Goal: Information Seeking & Learning: Learn about a topic

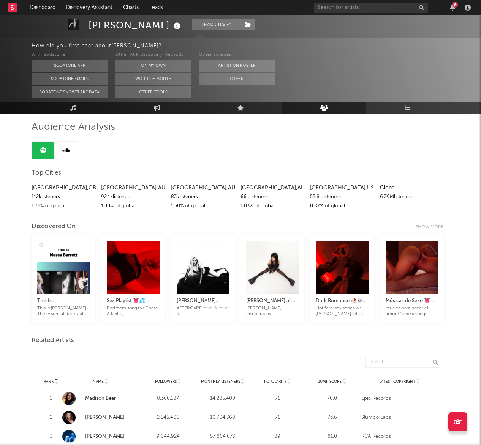
scroll to position [75, 0]
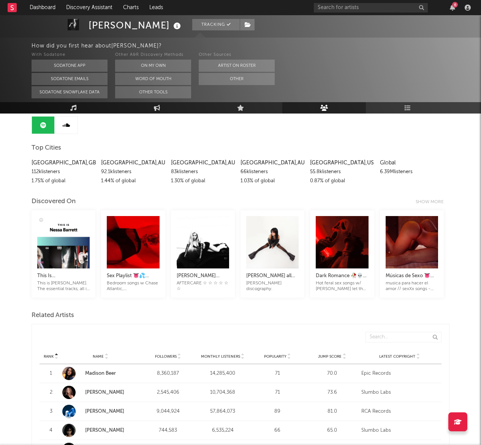
click at [165, 372] on div "8,360,187" at bounding box center [167, 374] width 51 height 8
click at [109, 374] on link "Madison Beer" at bounding box center [100, 373] width 31 height 5
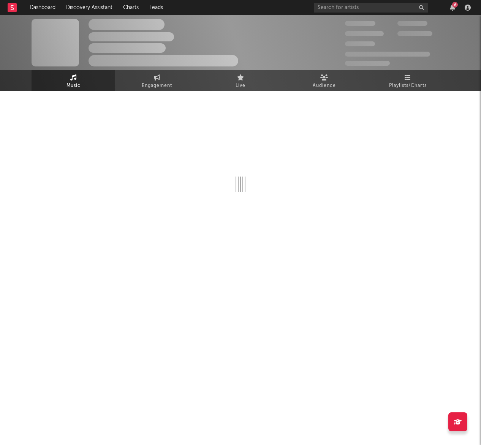
select select "6m"
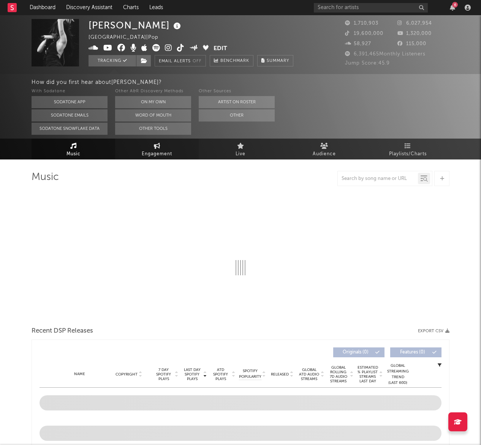
select select "6m"
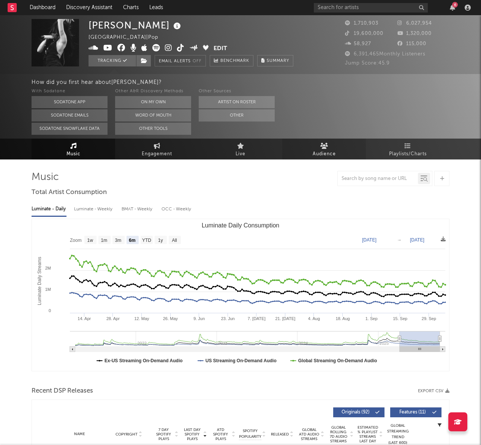
click at [316, 152] on span "Audience" at bounding box center [324, 154] width 23 height 9
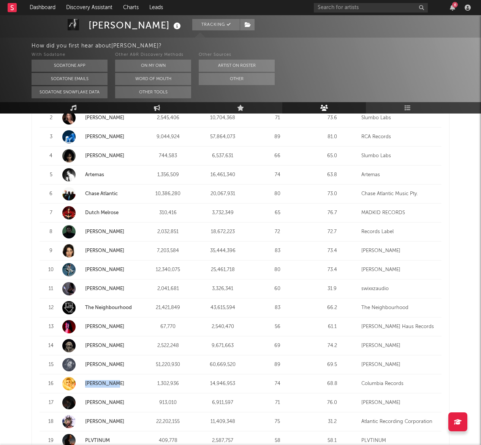
scroll to position [350, 0]
click at [96, 247] on strong "[PERSON_NAME]" at bounding box center [112, 251] width 54 height 8
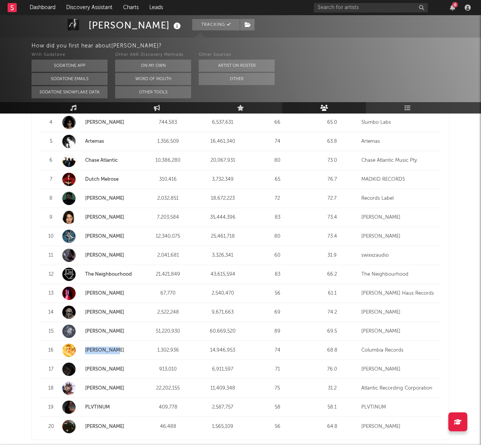
scroll to position [385, 0]
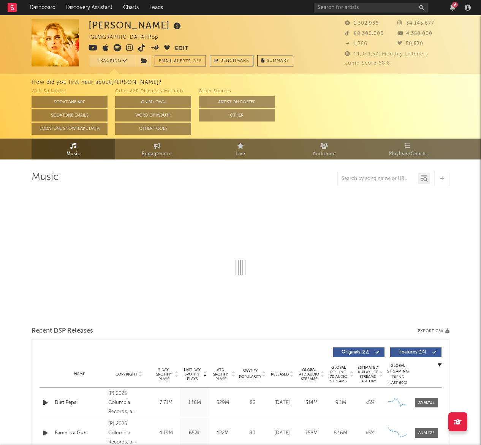
select select "6m"
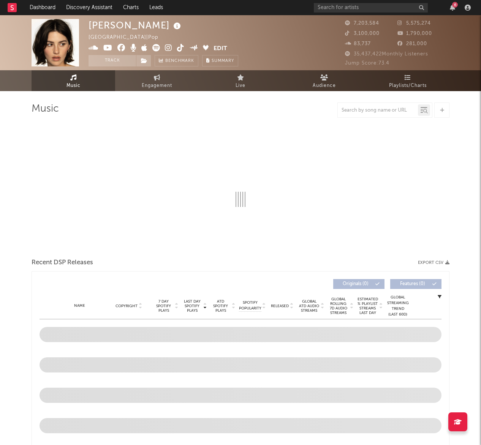
select select "6m"
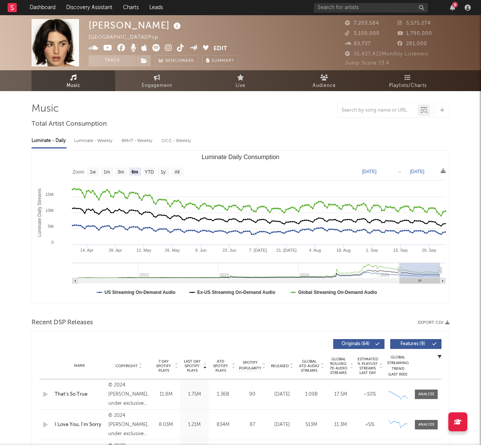
click at [347, 23] on icon at bounding box center [349, 23] width 8 height 5
